Goal: Understand process/instructions: Learn how to perform a task or action

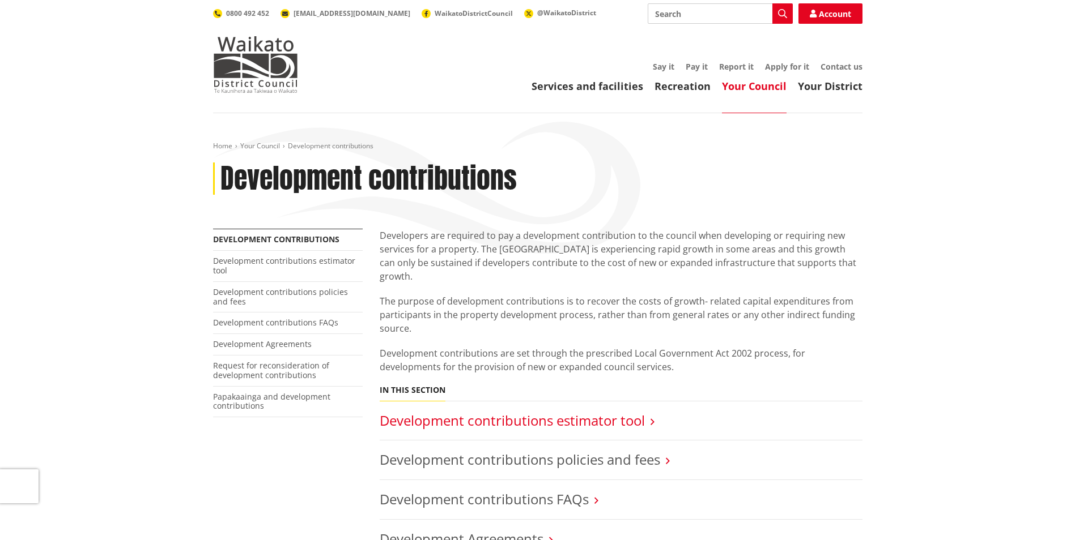
click at [566, 411] on link "Development contributions estimator tool" at bounding box center [512, 420] width 265 height 19
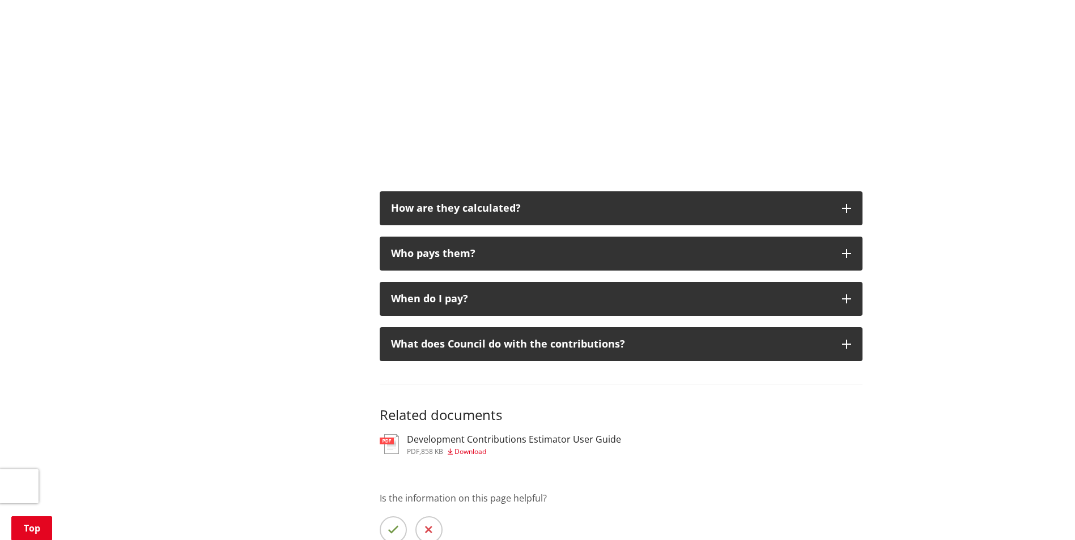
scroll to position [680, 0]
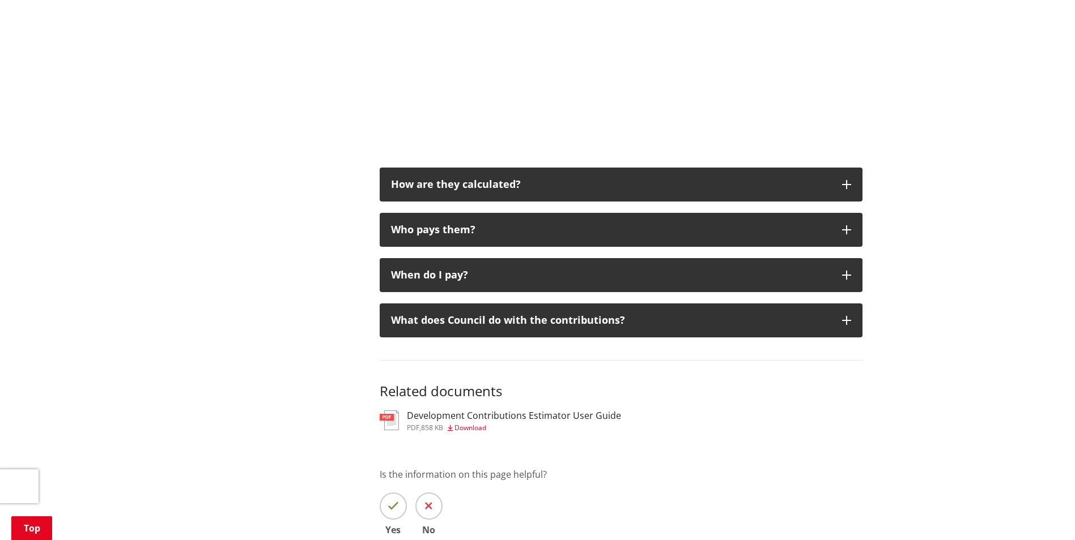
click at [482, 418] on h3 "Development Contributions Estimator User Guide" at bounding box center [514, 416] width 214 height 11
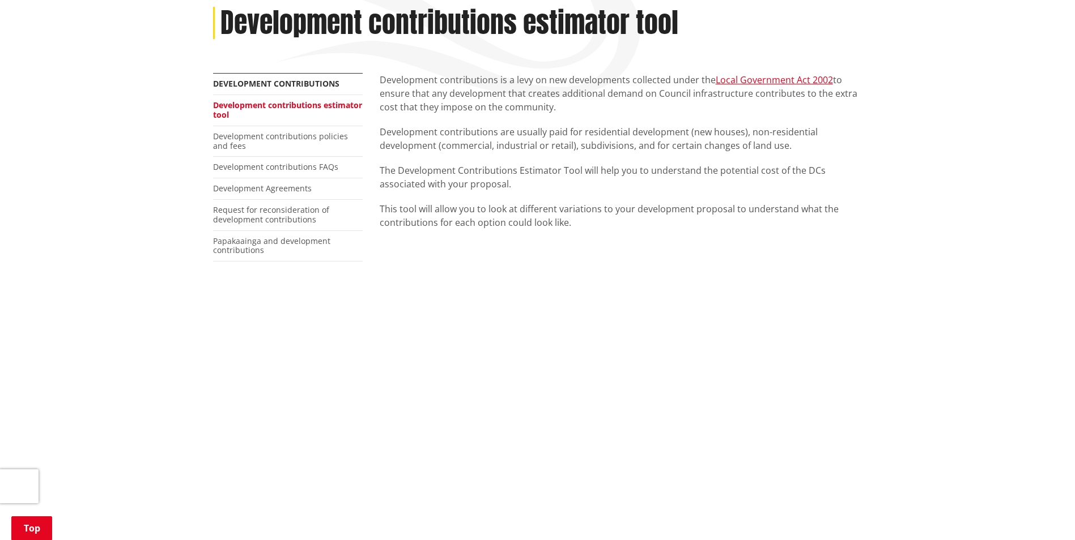
scroll to position [113, 0]
